Goal: Navigation & Orientation: Find specific page/section

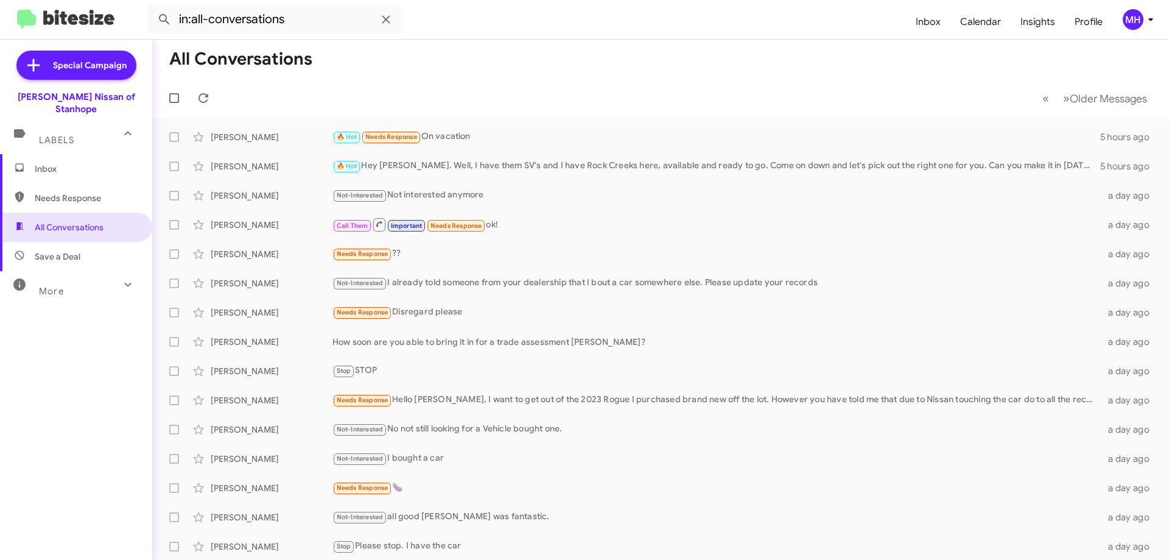
click at [83, 163] on span "Inbox" at bounding box center [87, 169] width 104 height 12
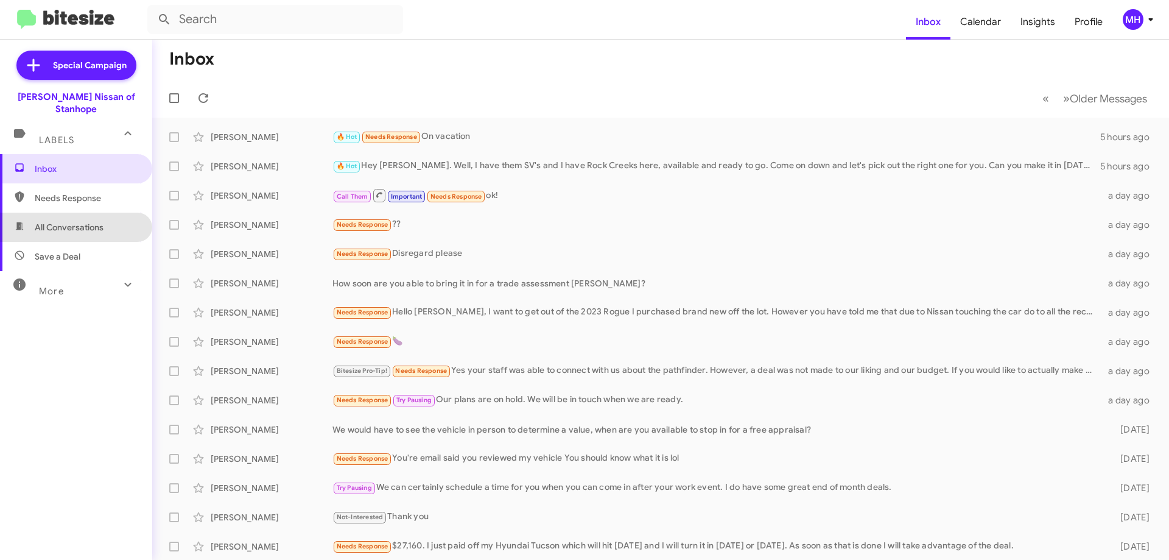
click at [77, 221] on span "All Conversations" at bounding box center [69, 227] width 69 height 12
type input "in:all-conversations"
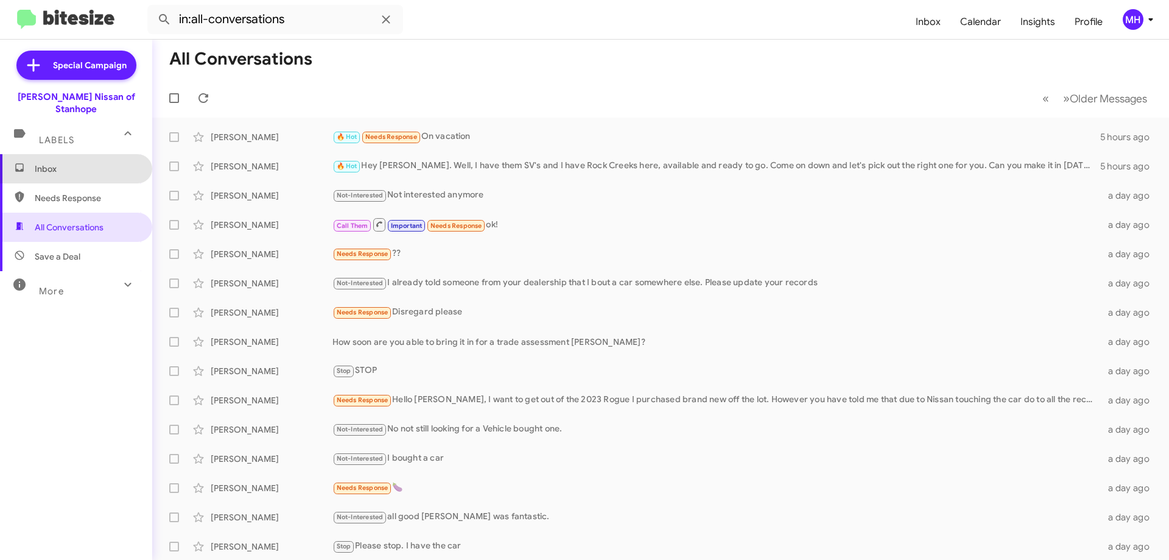
click at [97, 163] on span "Inbox" at bounding box center [87, 169] width 104 height 12
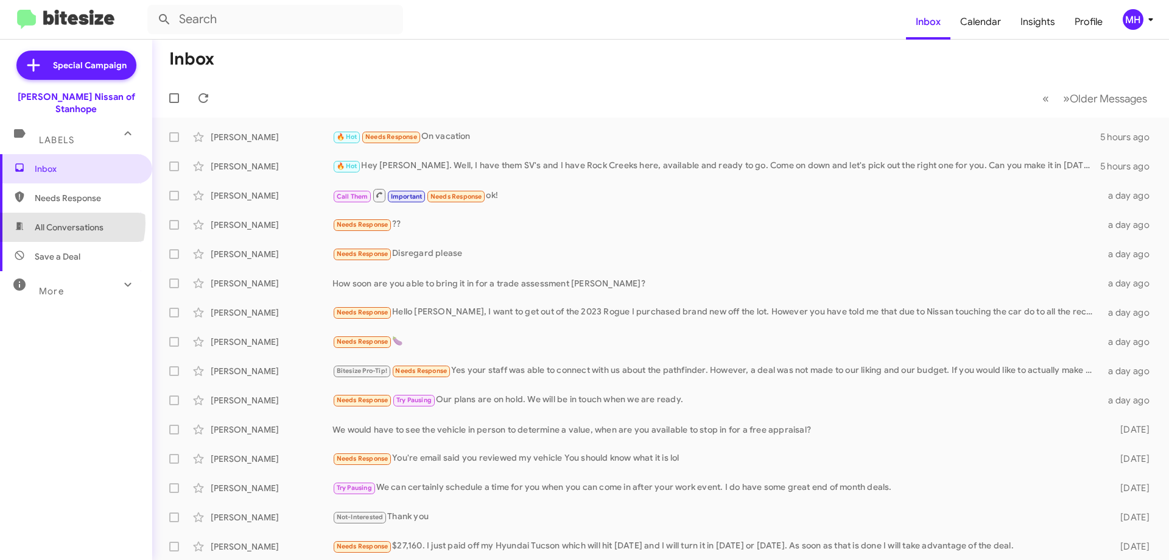
click at [66, 221] on span "All Conversations" at bounding box center [69, 227] width 69 height 12
type input "in:all-conversations"
